Goal: Task Accomplishment & Management: Manage account settings

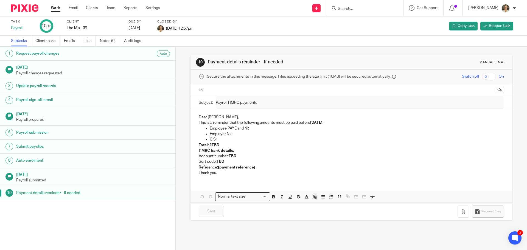
click at [57, 9] on link "Work" at bounding box center [56, 7] width 10 height 5
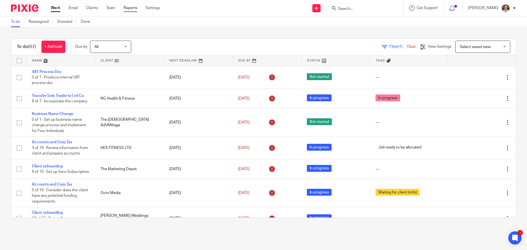
click at [133, 8] on link "Reports" at bounding box center [131, 7] width 14 height 5
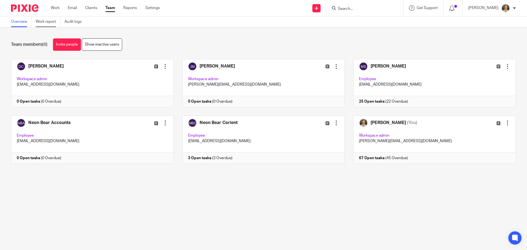
click at [44, 23] on link "Work report" at bounding box center [48, 21] width 25 height 11
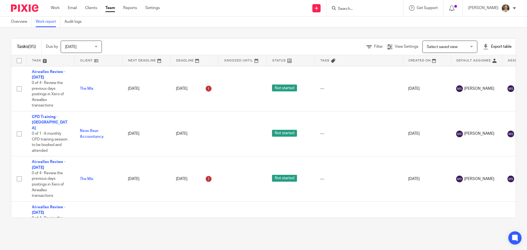
click at [490, 45] on div "Export table" at bounding box center [497, 46] width 29 height 5
click at [481, 69] on li "Excel spreadsheet" at bounding box center [484, 67] width 32 height 8
click at [483, 66] on link "Excel spreadsheet" at bounding box center [484, 67] width 32 height 4
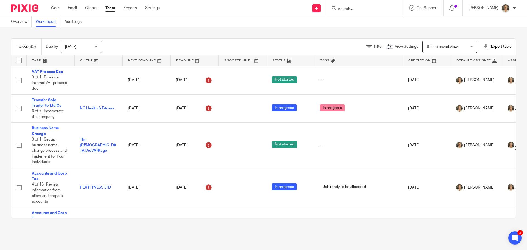
click at [362, 8] on input "Search" at bounding box center [362, 9] width 49 height 5
type input "sob"
click at [387, 19] on link at bounding box center [377, 23] width 82 height 13
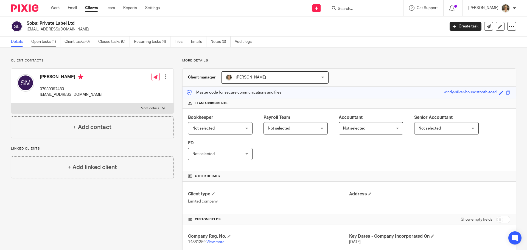
click at [51, 40] on link "Open tasks (1)" at bounding box center [45, 42] width 29 height 11
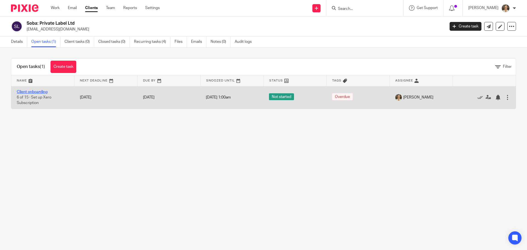
click at [31, 94] on link "Client onboarding" at bounding box center [32, 92] width 31 height 4
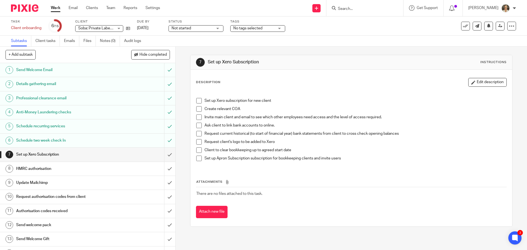
click at [197, 102] on span at bounding box center [198, 100] width 5 height 5
click at [197, 108] on span at bounding box center [198, 108] width 5 height 5
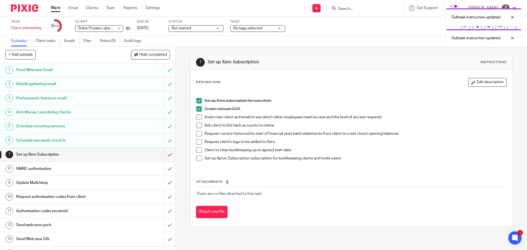
click at [197, 115] on span at bounding box center [198, 117] width 5 height 5
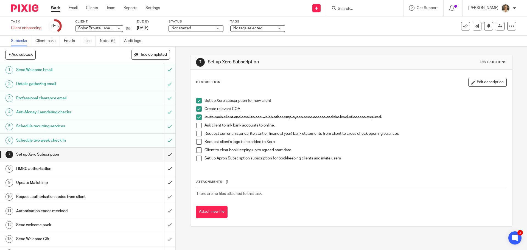
click at [197, 160] on span at bounding box center [198, 158] width 5 height 5
click at [129, 29] on icon at bounding box center [128, 28] width 4 height 4
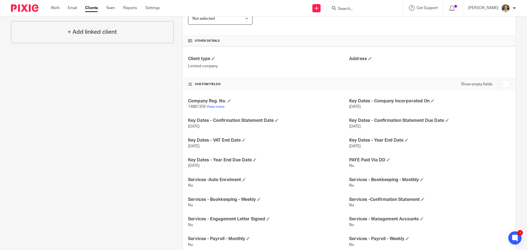
scroll to position [165, 0]
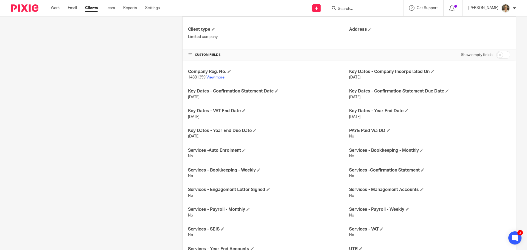
click at [498, 55] on input "checkbox" at bounding box center [504, 55] width 14 height 8
checkbox input "true"
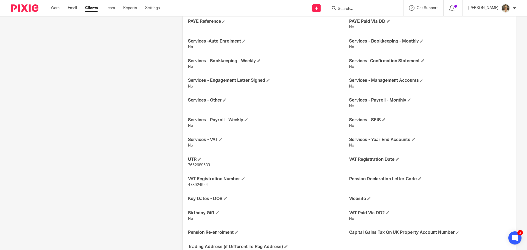
scroll to position [330, 0]
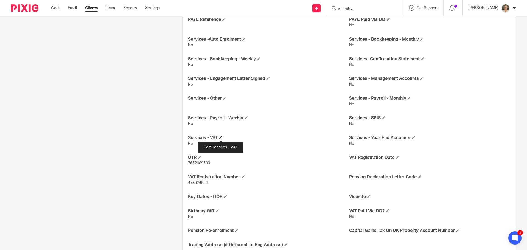
click at [221, 136] on span at bounding box center [220, 137] width 3 height 3
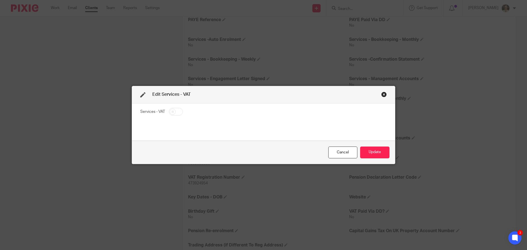
click at [181, 113] on fieldset "Services - VAT" at bounding box center [263, 113] width 247 height 10
click at [172, 110] on input "checkbox" at bounding box center [176, 112] width 14 height 8
checkbox input "true"
click at [379, 154] on button "Update" at bounding box center [374, 153] width 29 height 12
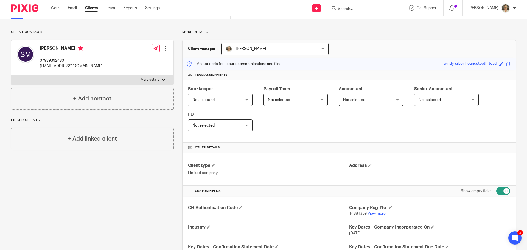
scroll to position [0, 0]
